Goal: Task Accomplishment & Management: Use online tool/utility

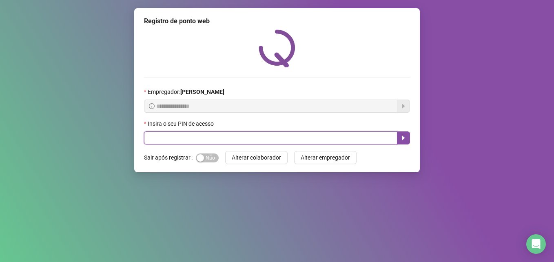
click at [229, 135] on input "text" at bounding box center [271, 137] width 254 height 13
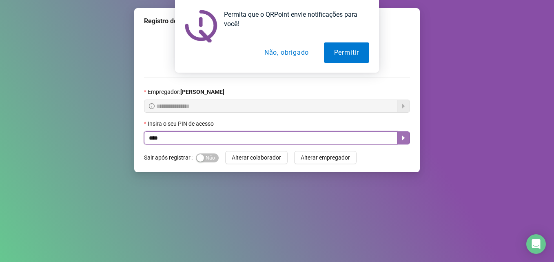
click at [404, 138] on icon "caret-right" at bounding box center [404, 138] width 3 height 4
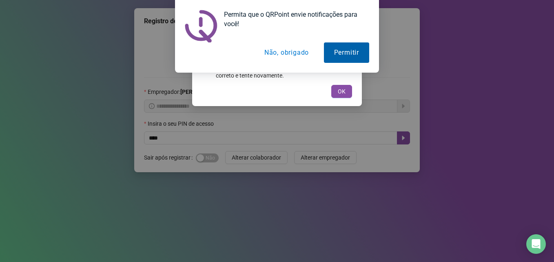
click at [345, 50] on button "Permitir" at bounding box center [346, 52] width 45 height 20
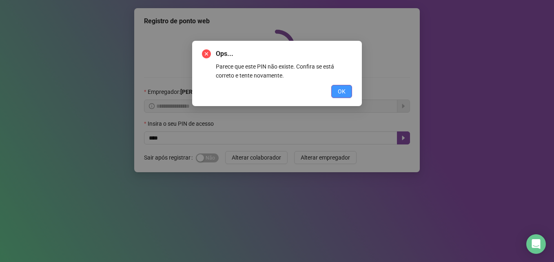
click at [336, 93] on button "OK" at bounding box center [341, 91] width 21 height 13
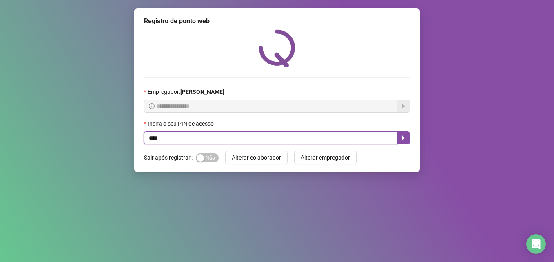
drag, startPoint x: 167, startPoint y: 139, endPoint x: 159, endPoint y: 139, distance: 7.8
click at [163, 139] on input "****" at bounding box center [271, 137] width 254 height 13
type input "*****"
click at [405, 136] on icon "caret-right" at bounding box center [403, 138] width 7 height 7
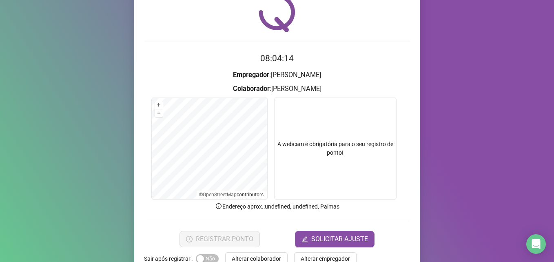
scroll to position [57, 0]
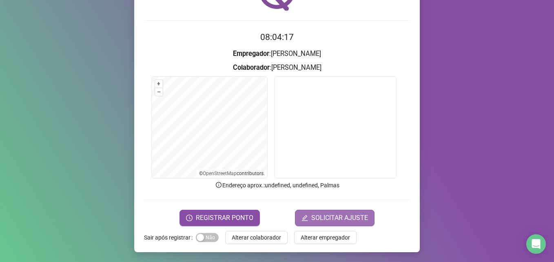
click at [346, 214] on span "SOLICITAR AJUSTE" at bounding box center [339, 218] width 57 height 10
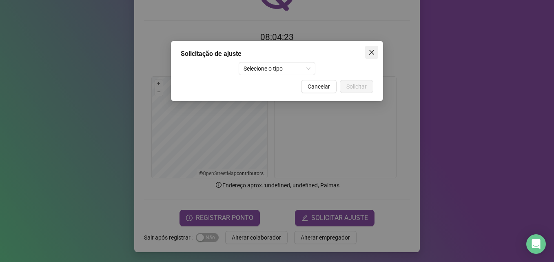
click at [369, 49] on icon "close" at bounding box center [372, 52] width 7 height 7
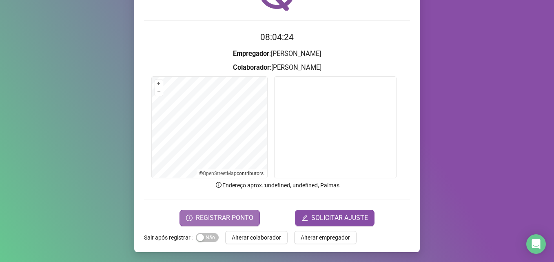
click at [234, 220] on span "REGISTRAR PONTO" at bounding box center [225, 218] width 58 height 10
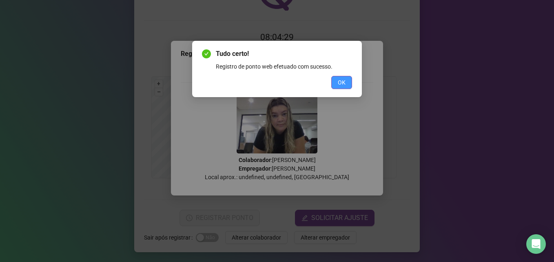
click at [340, 82] on span "OK" at bounding box center [342, 82] width 8 height 9
click at [343, 82] on div "Tudo certo! Registro de ponto web efetuado com sucesso. OK" at bounding box center [277, 131] width 554 height 262
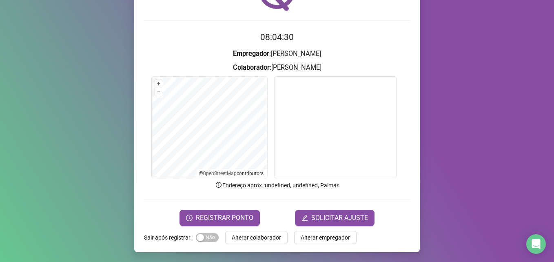
drag, startPoint x: 485, startPoint y: 72, endPoint x: 488, endPoint y: 60, distance: 12.2
click at [485, 71] on div "Registro de ponto web 08:04:30 Empregador : [PERSON_NAME] : [PERSON_NAME] + – ⇧…" at bounding box center [277, 131] width 554 height 262
